Goal: Task Accomplishment & Management: Use online tool/utility

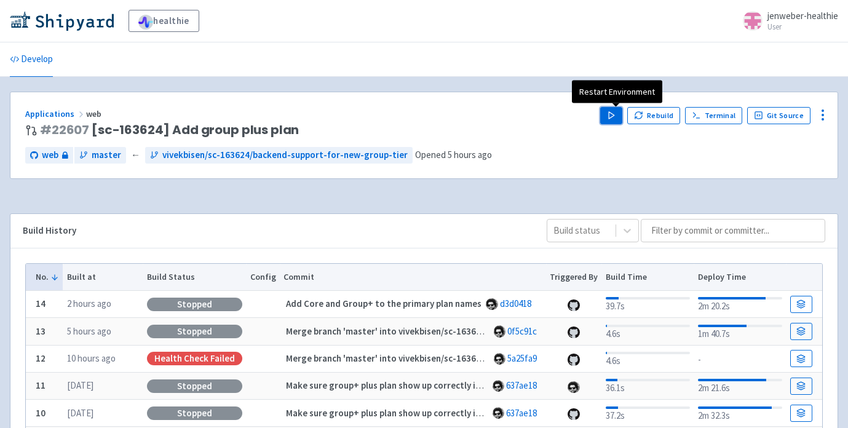
click at [616, 115] on icon "button" at bounding box center [611, 115] width 9 height 9
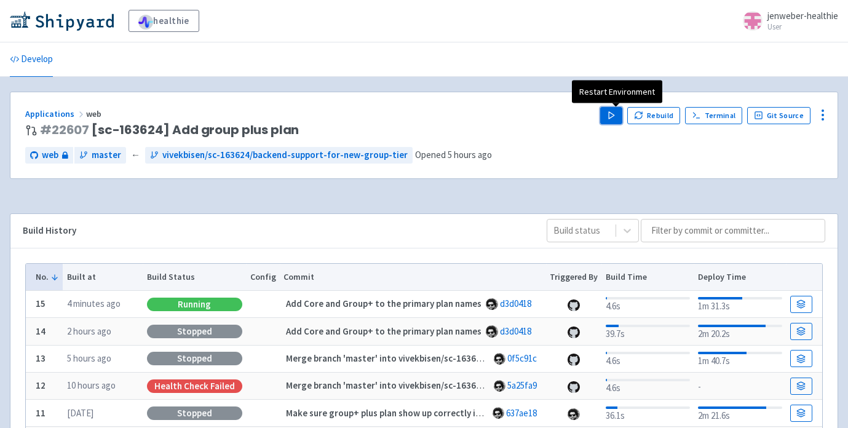
click at [614, 115] on polygon "button" at bounding box center [612, 115] width 6 height 7
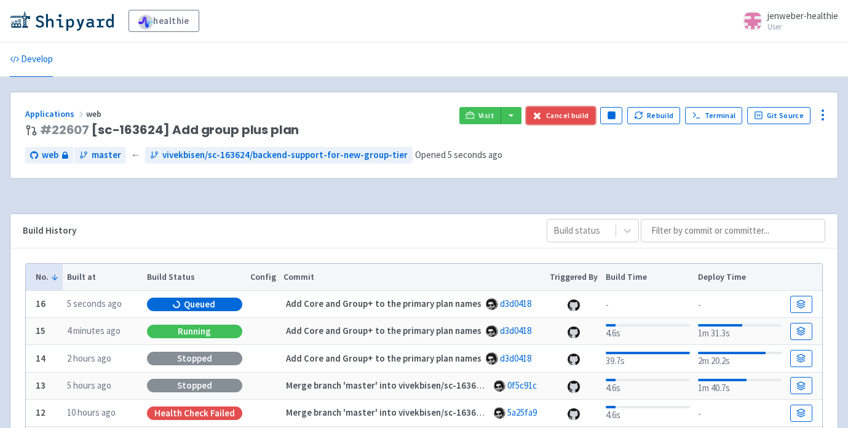
click at [569, 114] on button "Cancel build" at bounding box center [562, 115] width 70 height 17
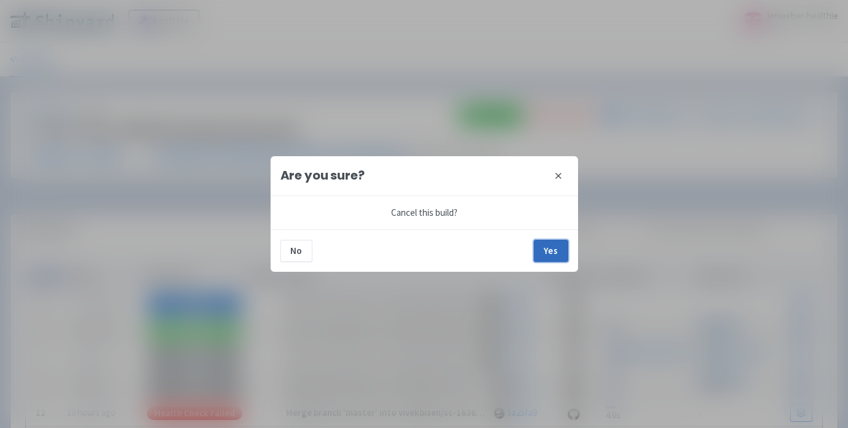
click at [559, 254] on button "Yes" at bounding box center [551, 251] width 34 height 22
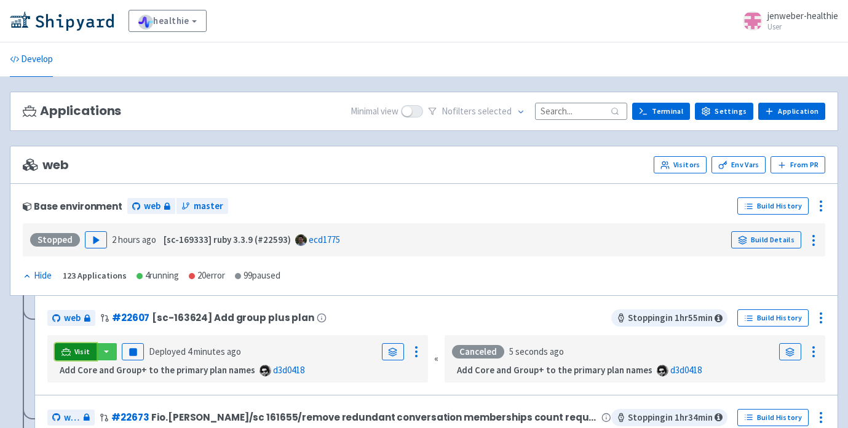
click at [70, 355] on link "Visit" at bounding box center [76, 351] width 42 height 17
